Goal: Transaction & Acquisition: Register for event/course

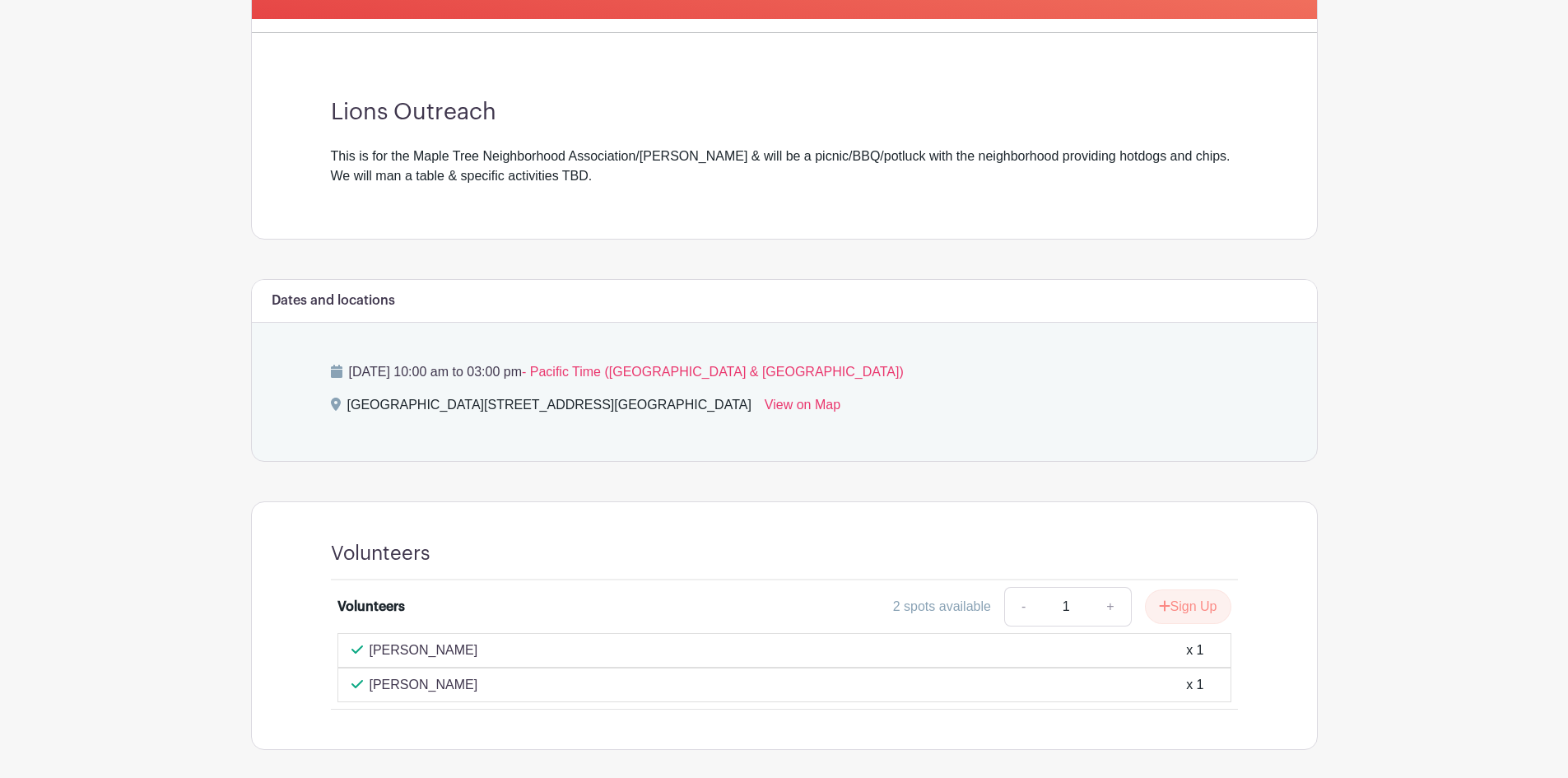
scroll to position [487, 0]
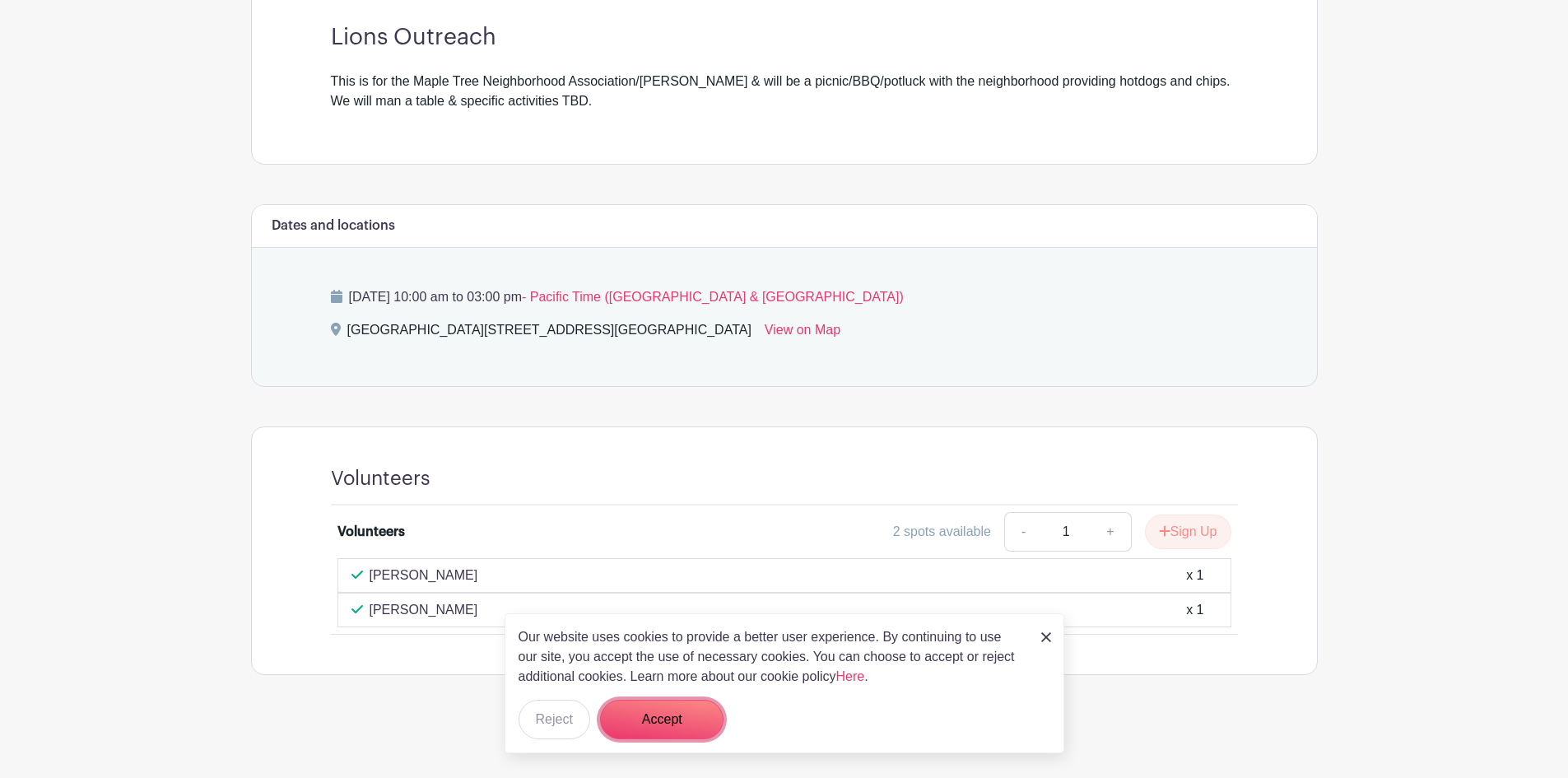
click at [666, 716] on button "Accept" at bounding box center [662, 719] width 123 height 40
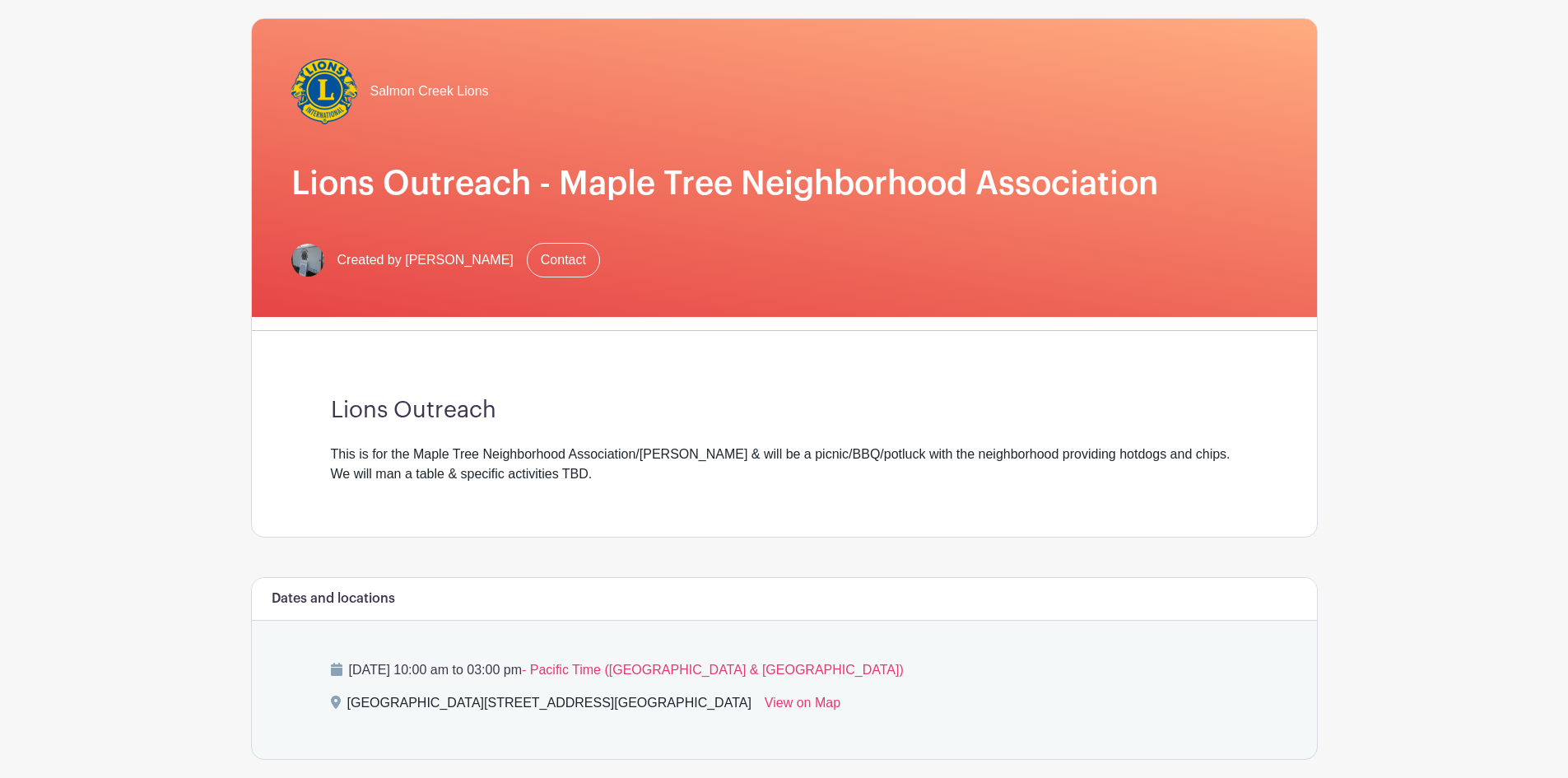
scroll to position [0, 0]
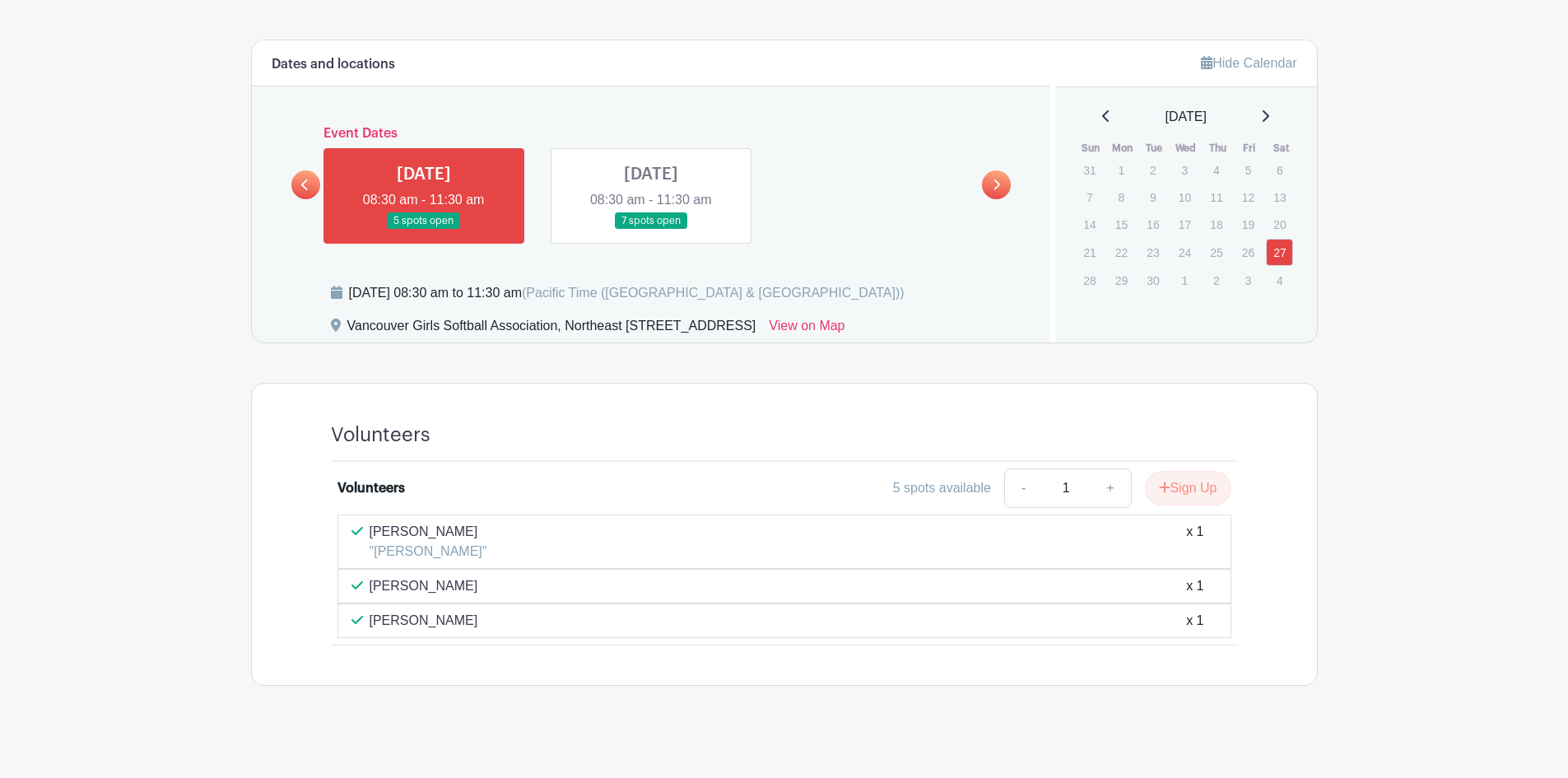
scroll to position [721, 0]
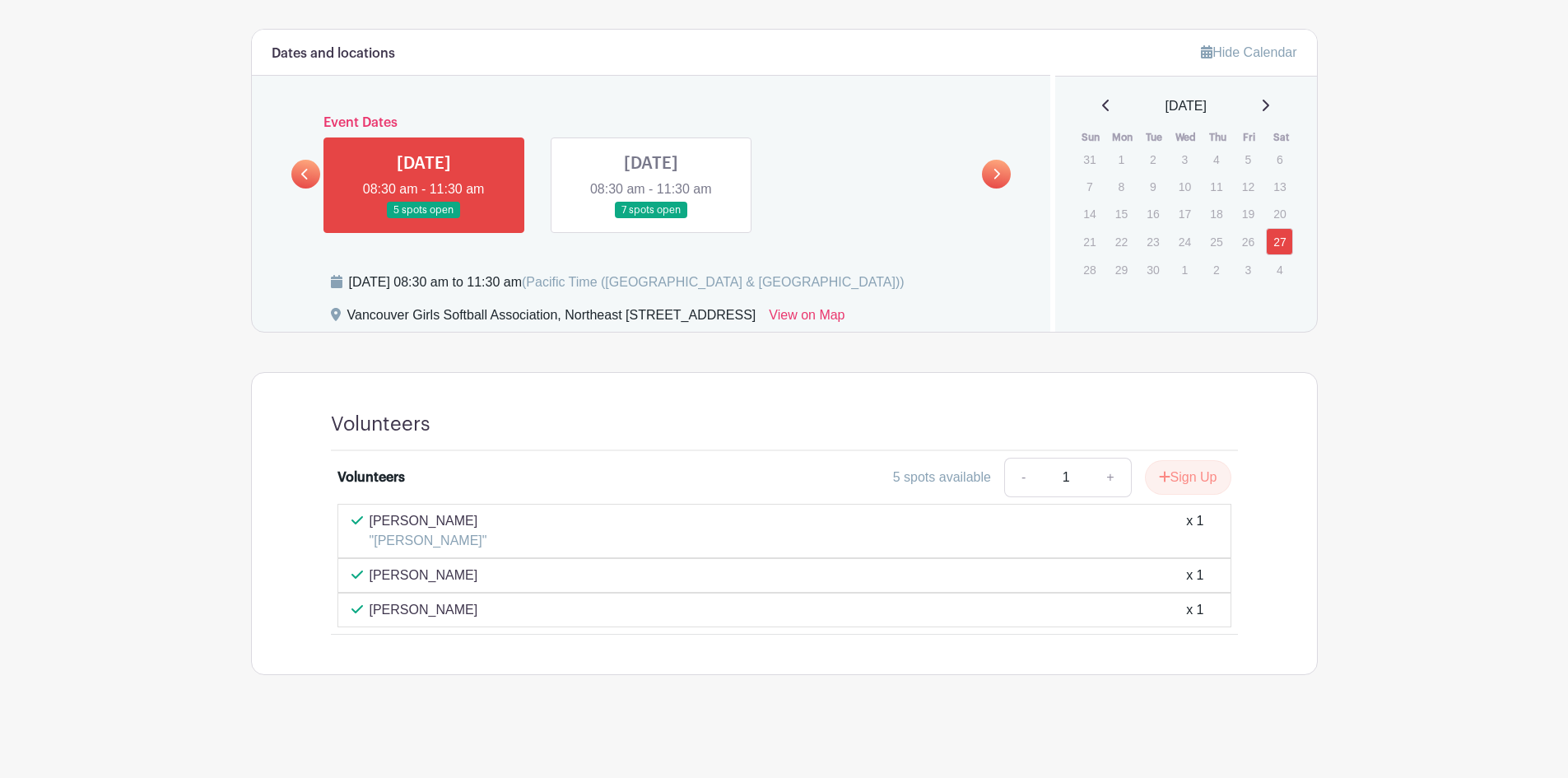
click at [651, 219] on link at bounding box center [651, 219] width 0 height 0
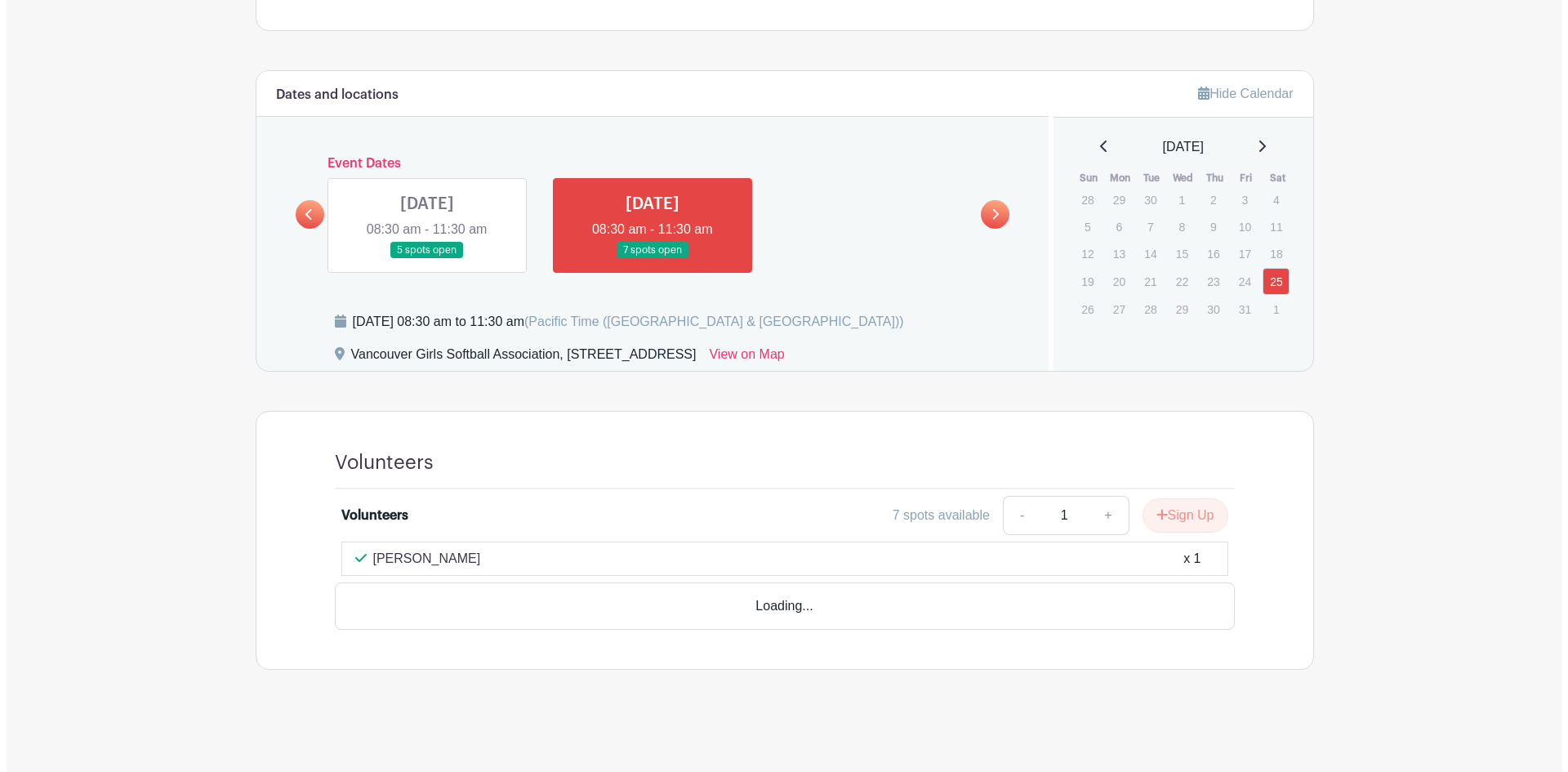
scroll to position [627, 0]
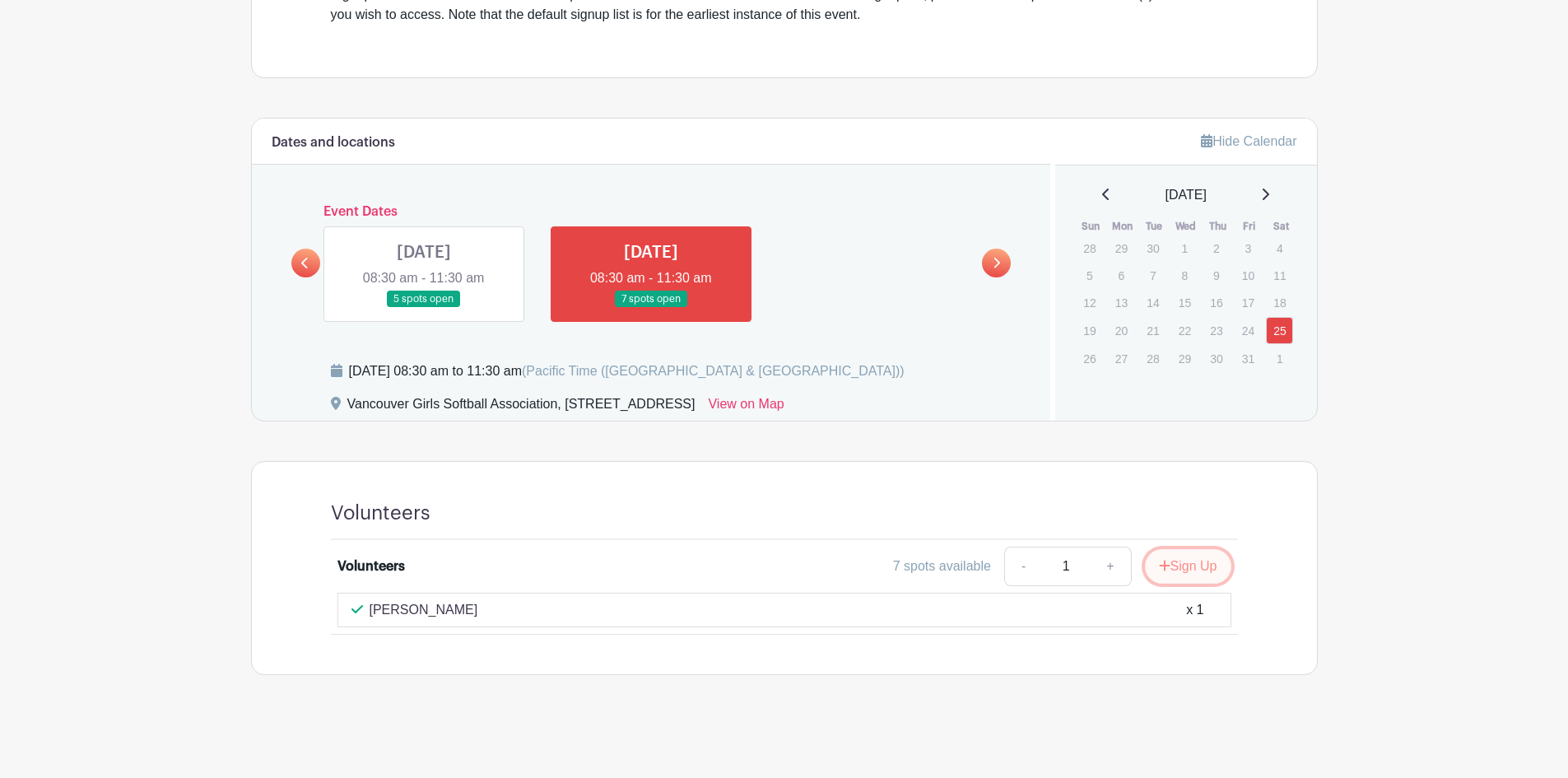
click at [1191, 570] on button "Sign Up" at bounding box center [1188, 566] width 86 height 35
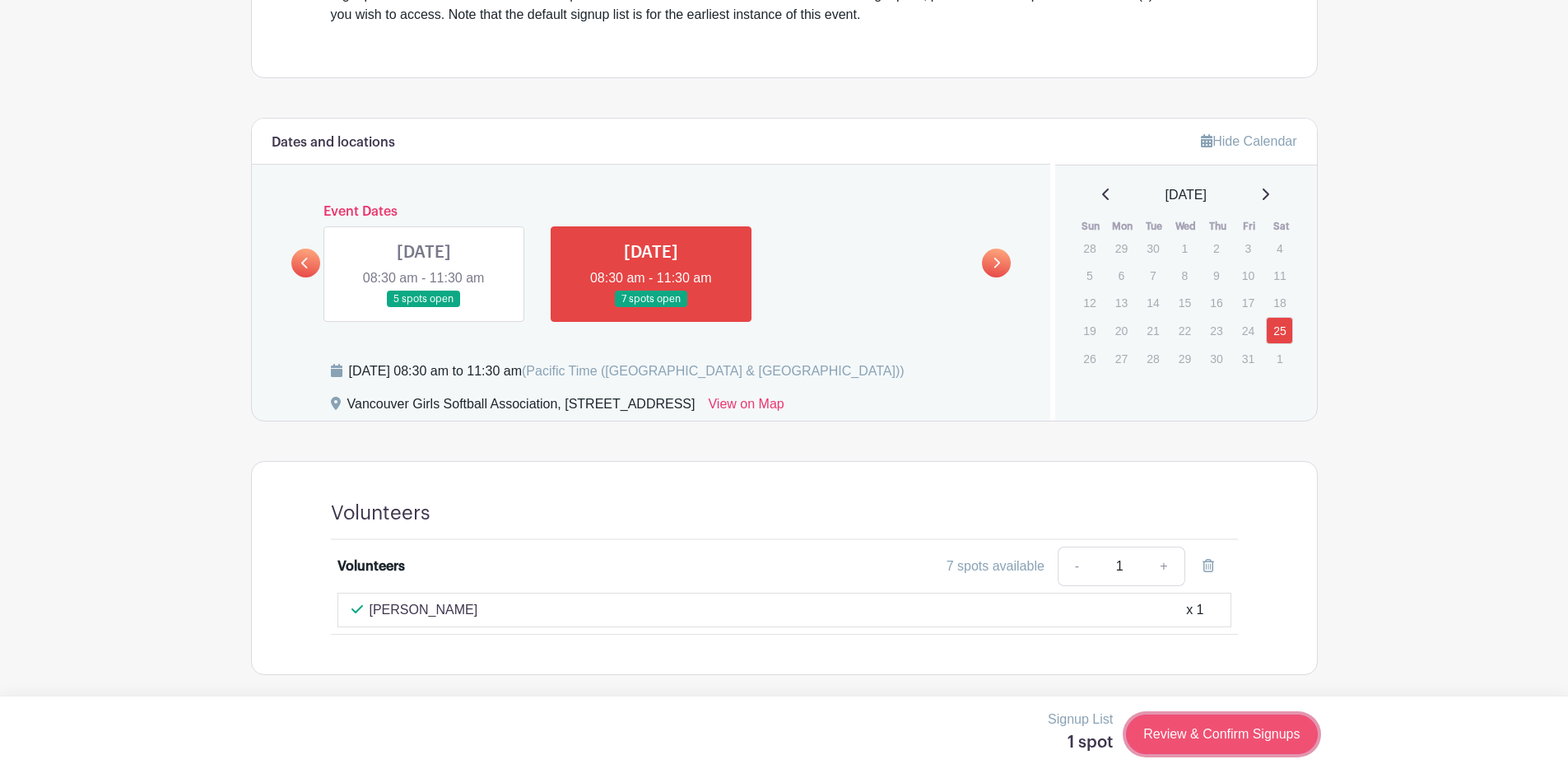
click at [1251, 733] on link "Review & Confirm Signups" at bounding box center [1221, 734] width 191 height 40
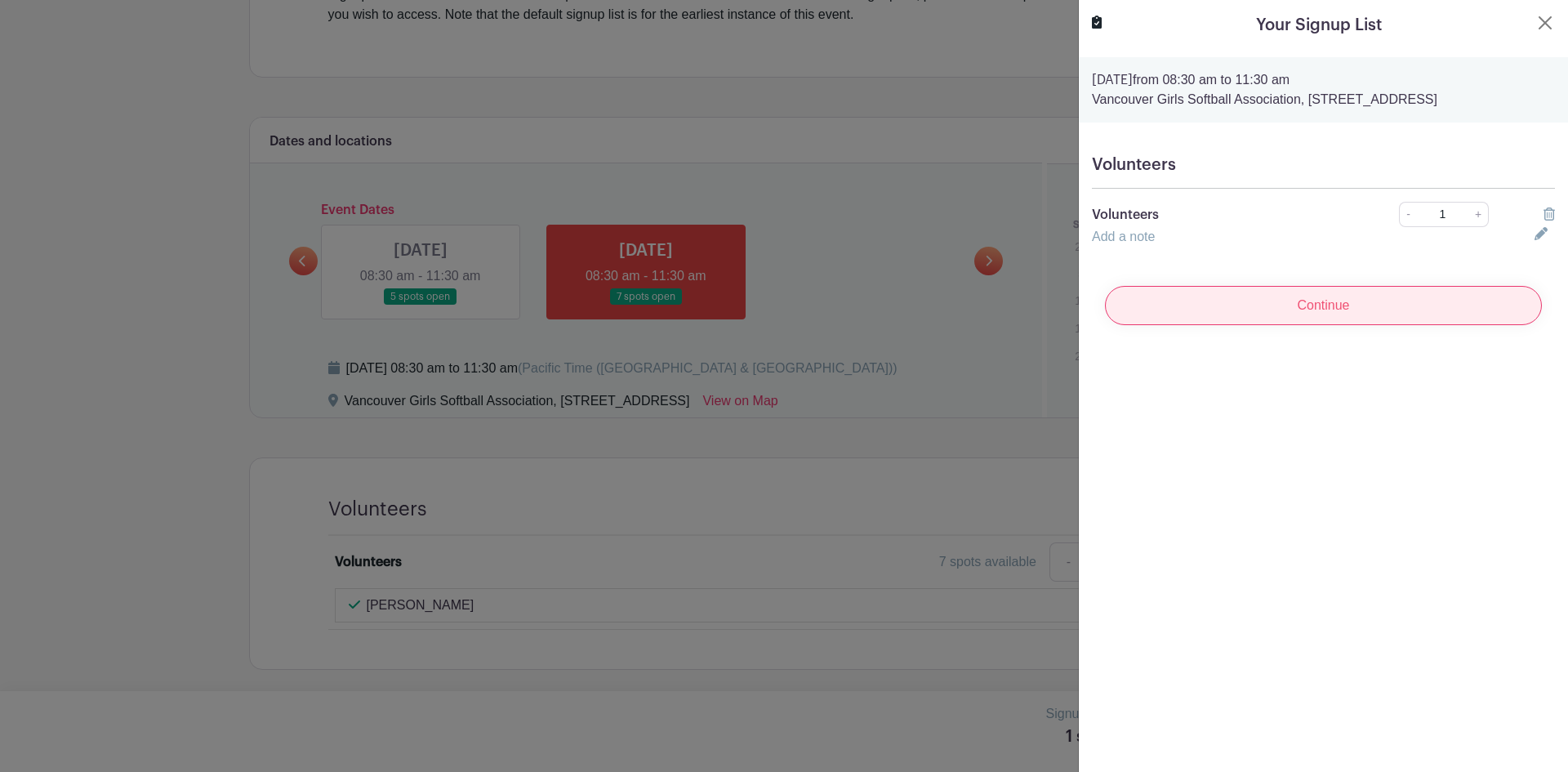
click at [1322, 325] on input "Continue" at bounding box center [1323, 306] width 437 height 40
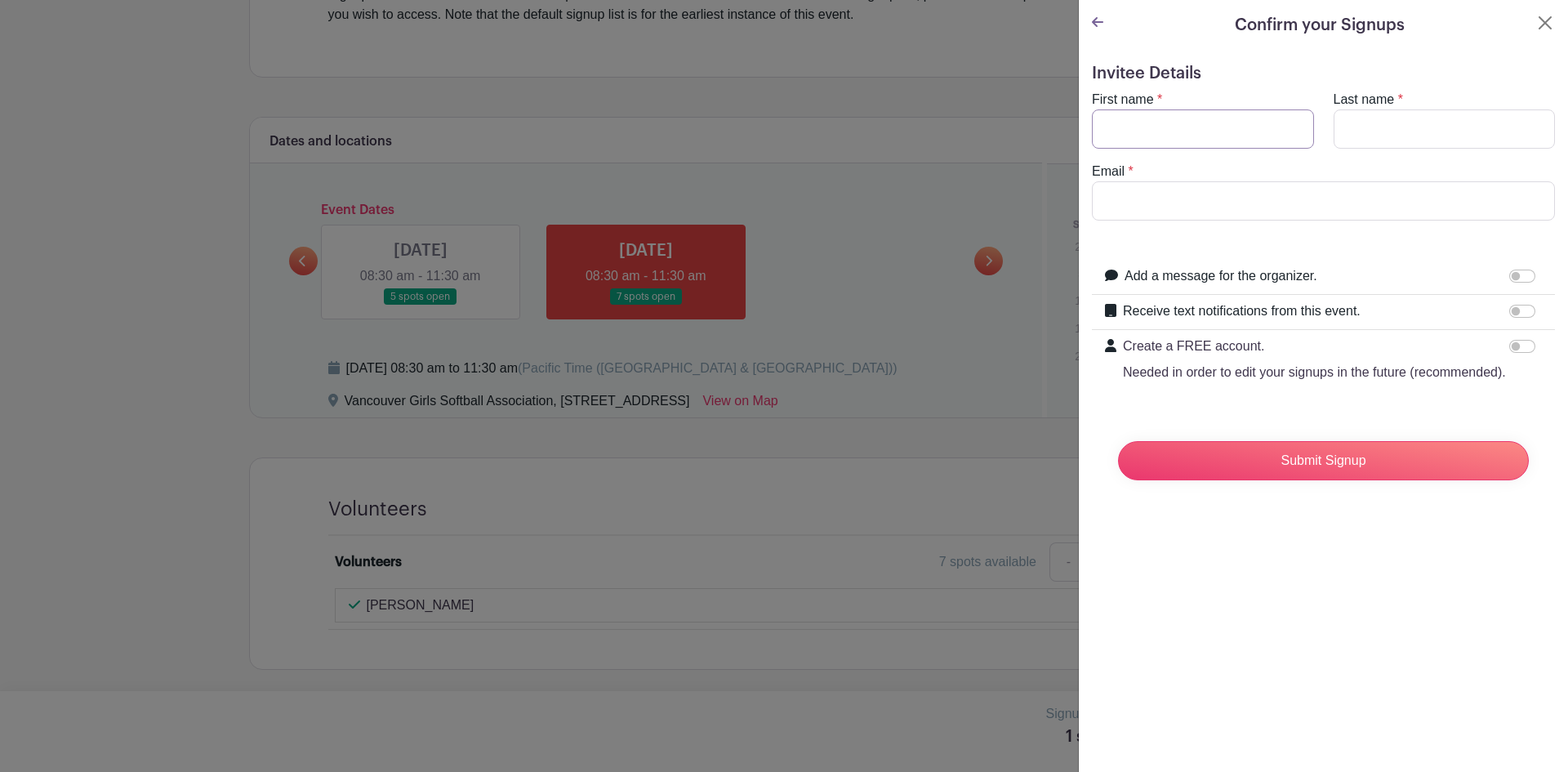
click at [1191, 120] on input "First name" at bounding box center [1203, 129] width 222 height 40
type input "John"
type input "Stubbs"
click at [1163, 186] on div "Email *" at bounding box center [1323, 191] width 483 height 59
drag, startPoint x: 1167, startPoint y: 199, endPoint x: 1138, endPoint y: 198, distance: 29.0
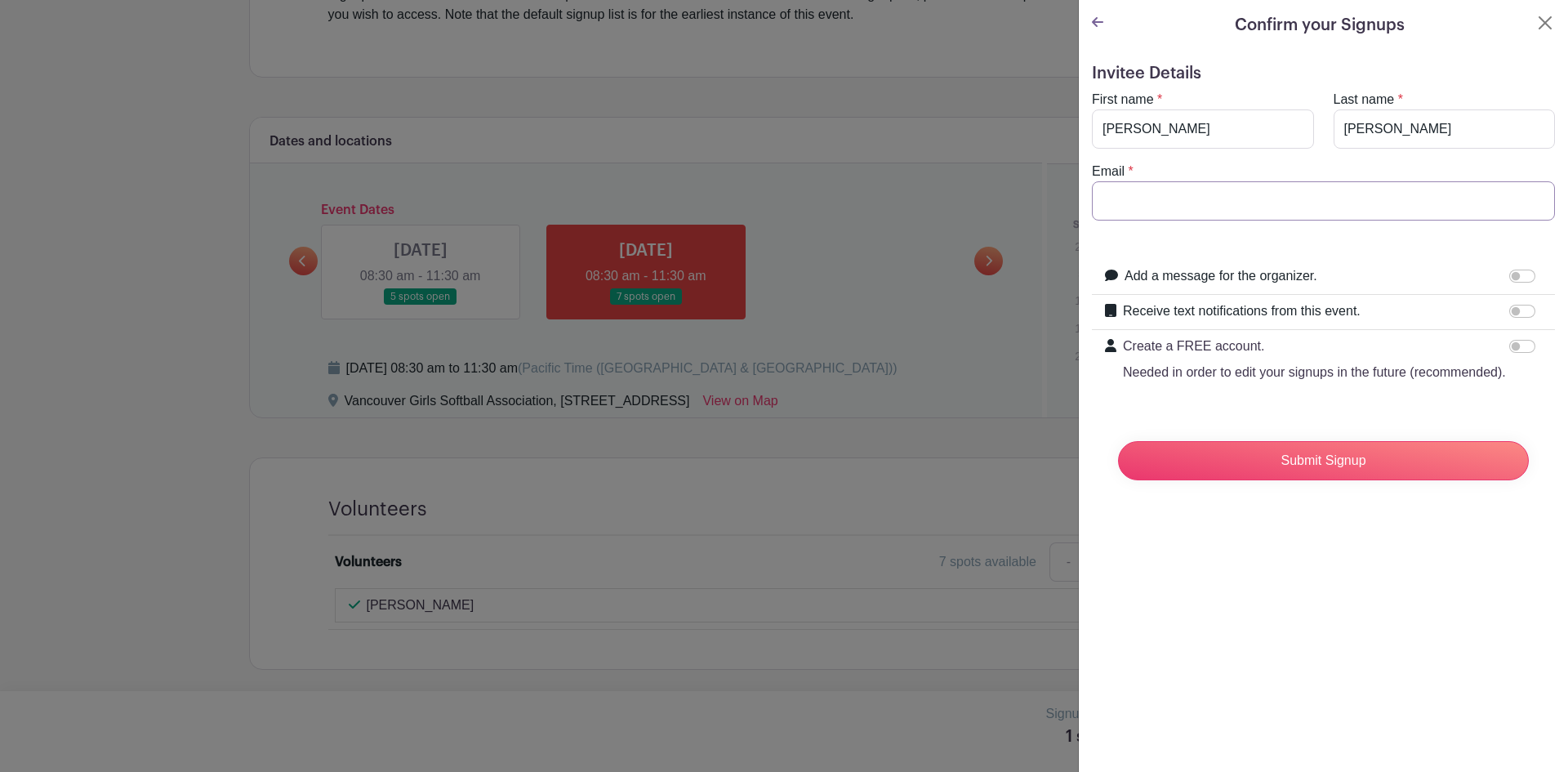
click at [1167, 200] on input "Email" at bounding box center [1323, 200] width 463 height 40
type input "badgercr@aol.com"
click at [1510, 312] on input "Receive text notifications from this event." at bounding box center [1522, 311] width 26 height 13
checkbox input "true"
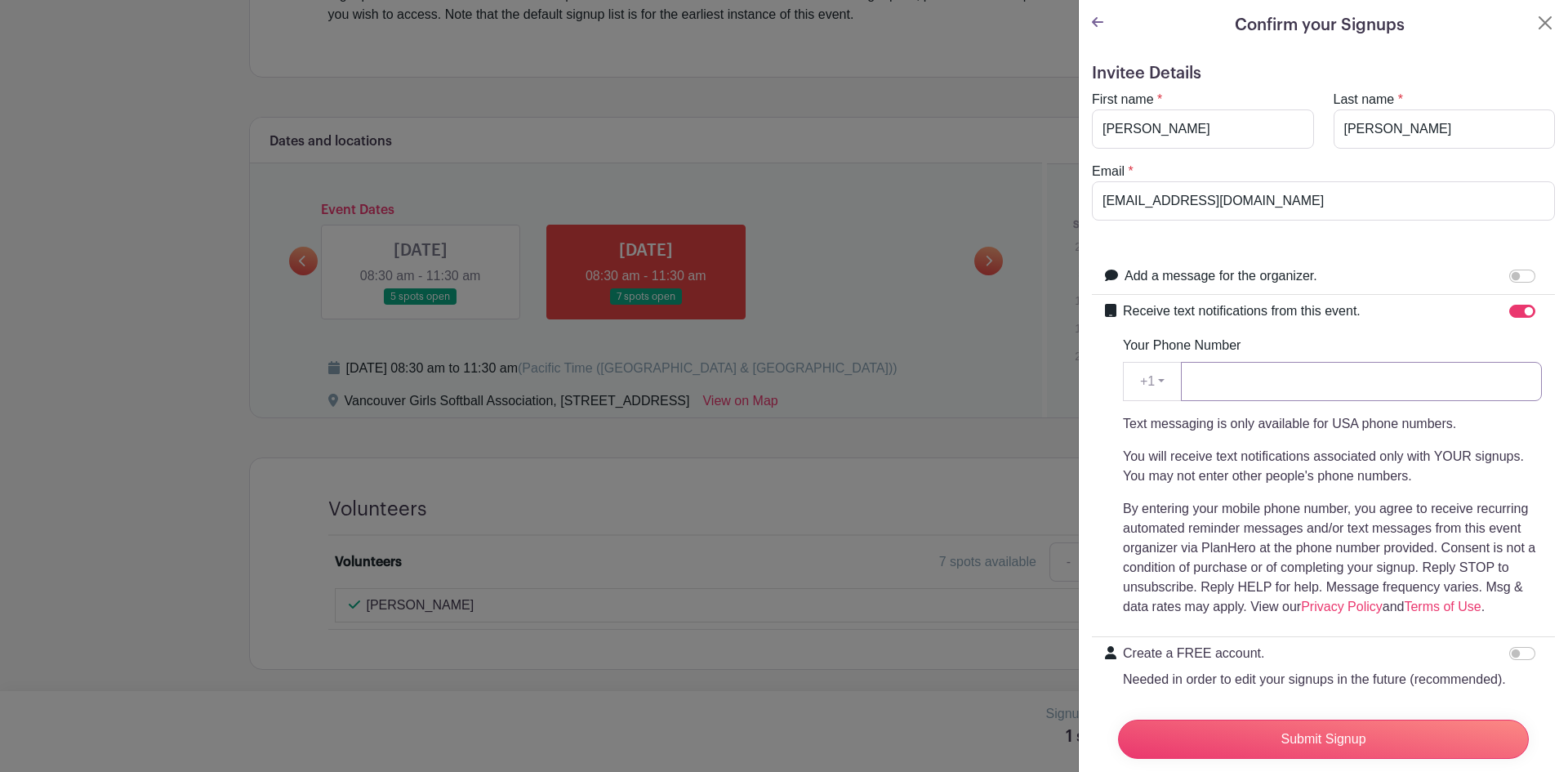
drag, startPoint x: 1327, startPoint y: 374, endPoint x: 1354, endPoint y: 379, distance: 27.5
click at [1327, 376] on input "Your Phone Number" at bounding box center [1361, 381] width 361 height 40
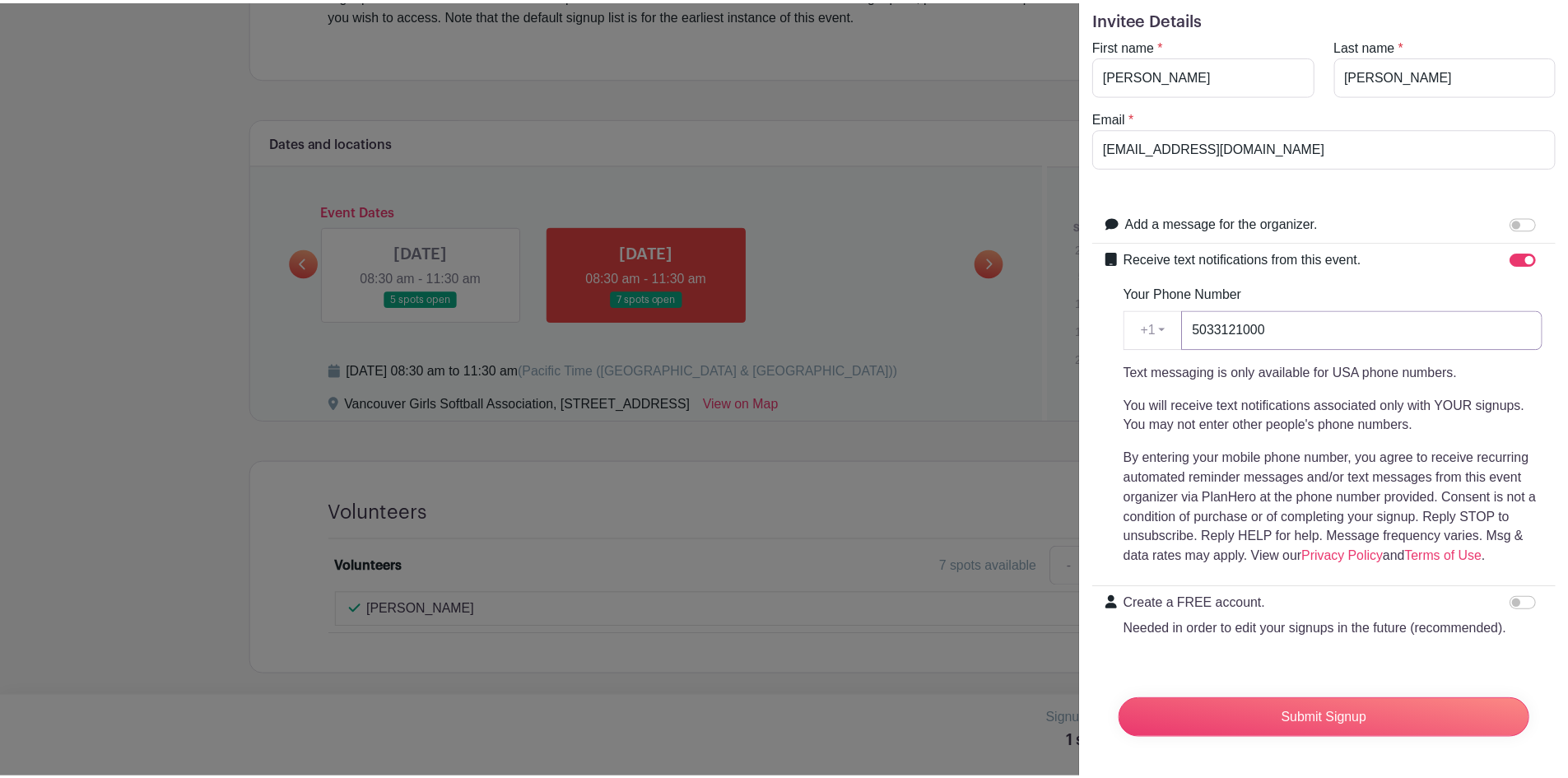
scroll to position [87, 0]
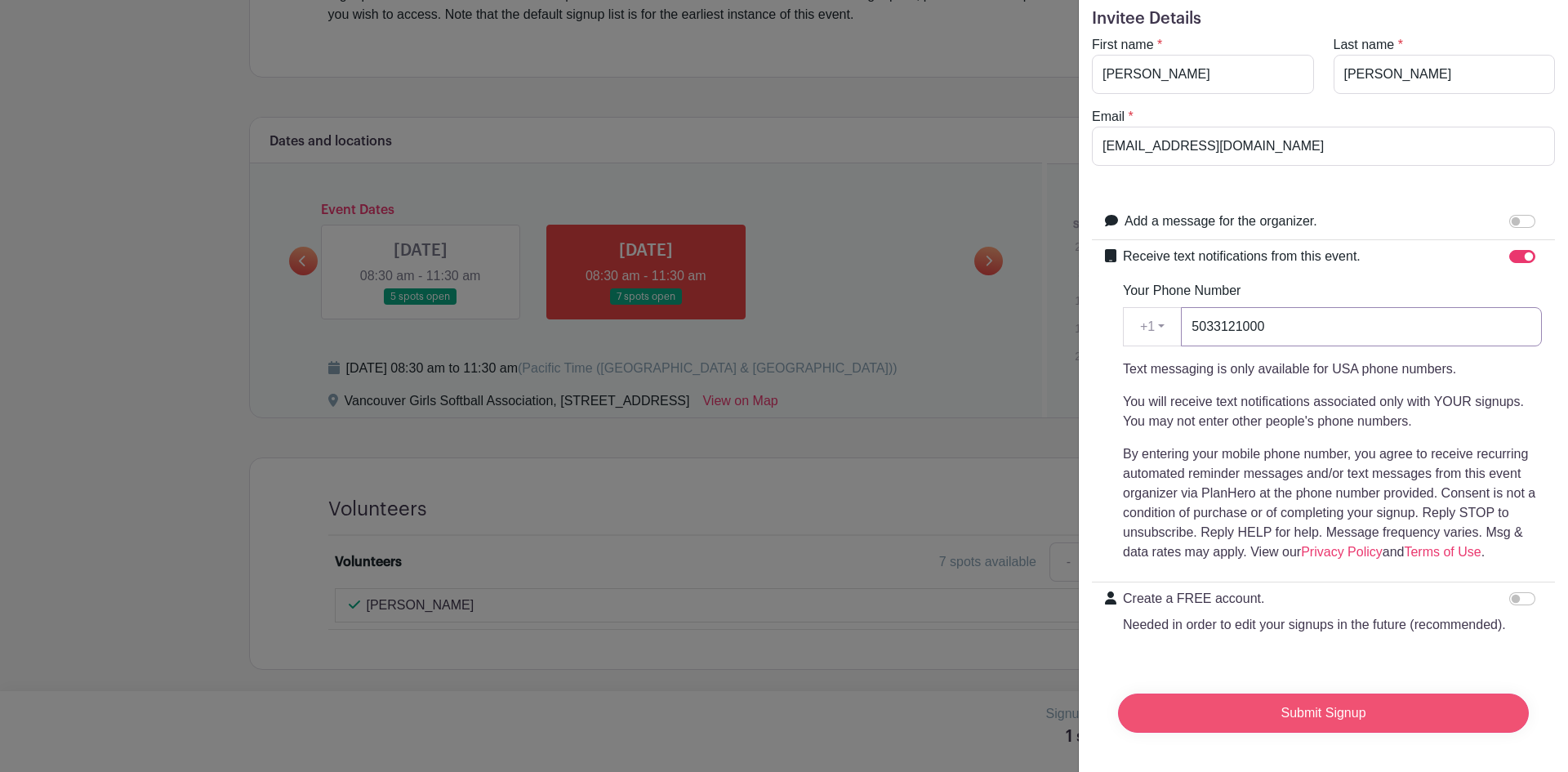
type input "5033121000"
click at [1361, 707] on input "Submit Signup" at bounding box center [1323, 712] width 411 height 40
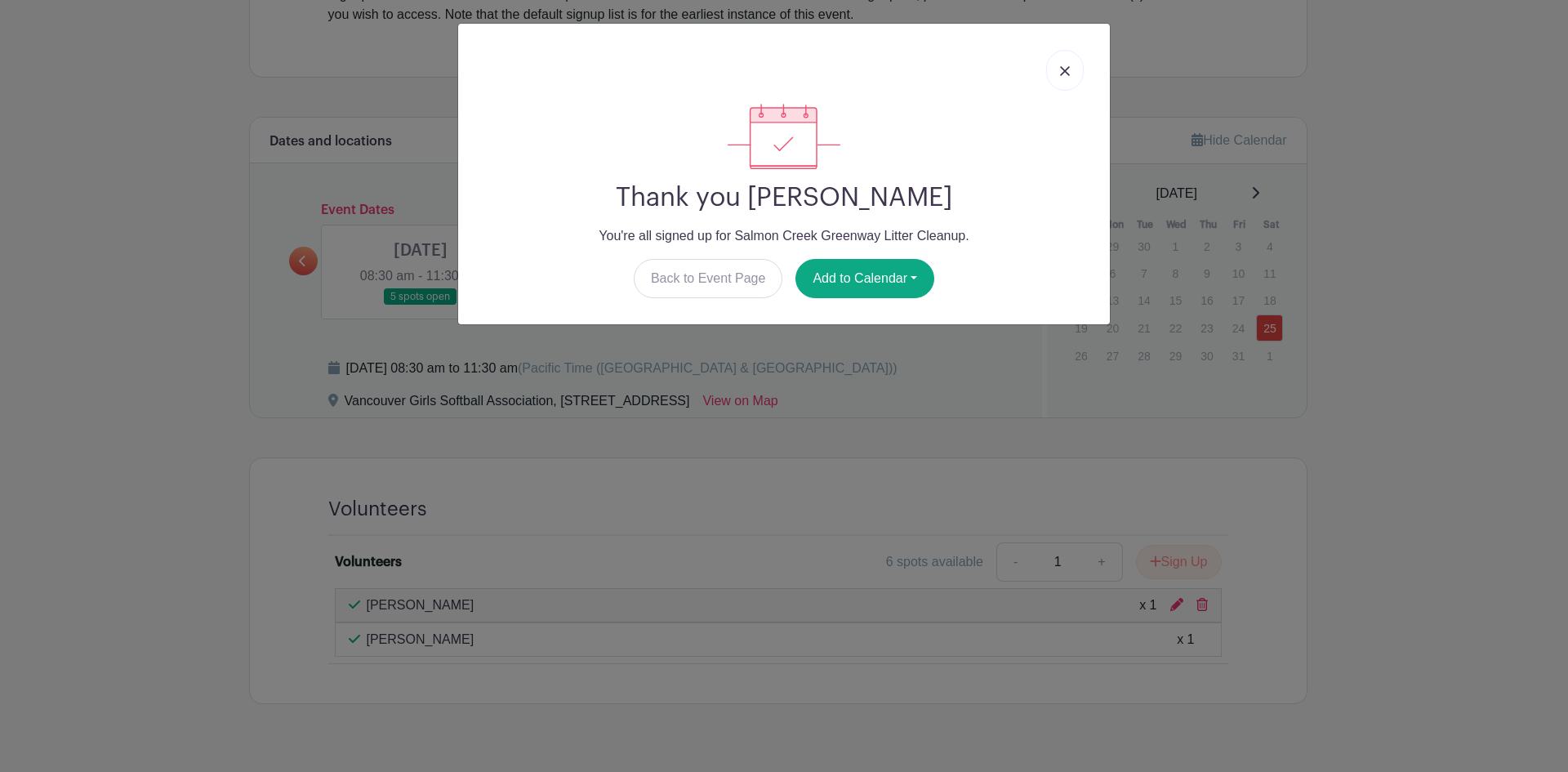
click at [1063, 72] on img at bounding box center [1065, 71] width 10 height 10
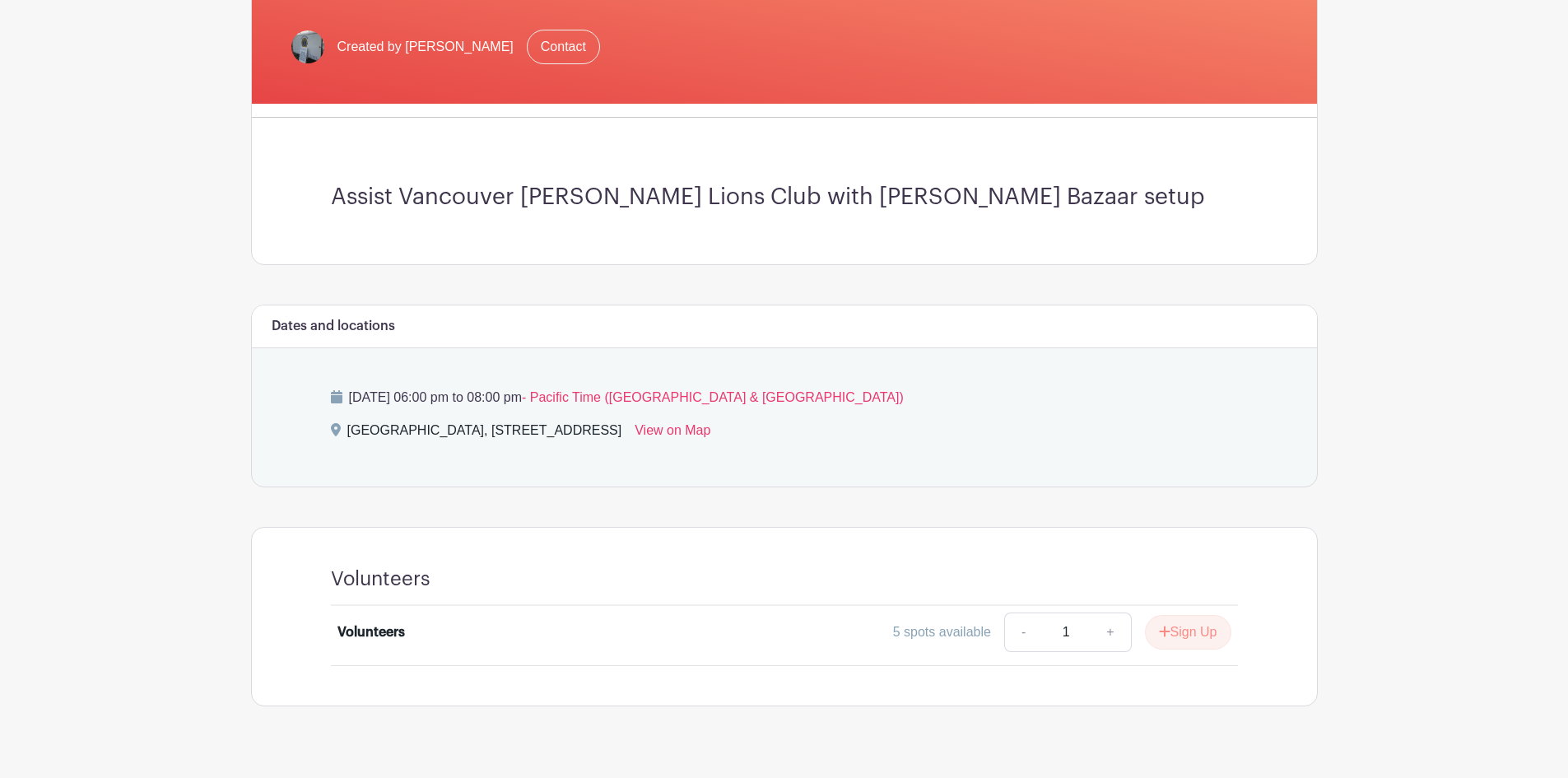
scroll to position [329, 0]
